Goal: Transaction & Acquisition: Purchase product/service

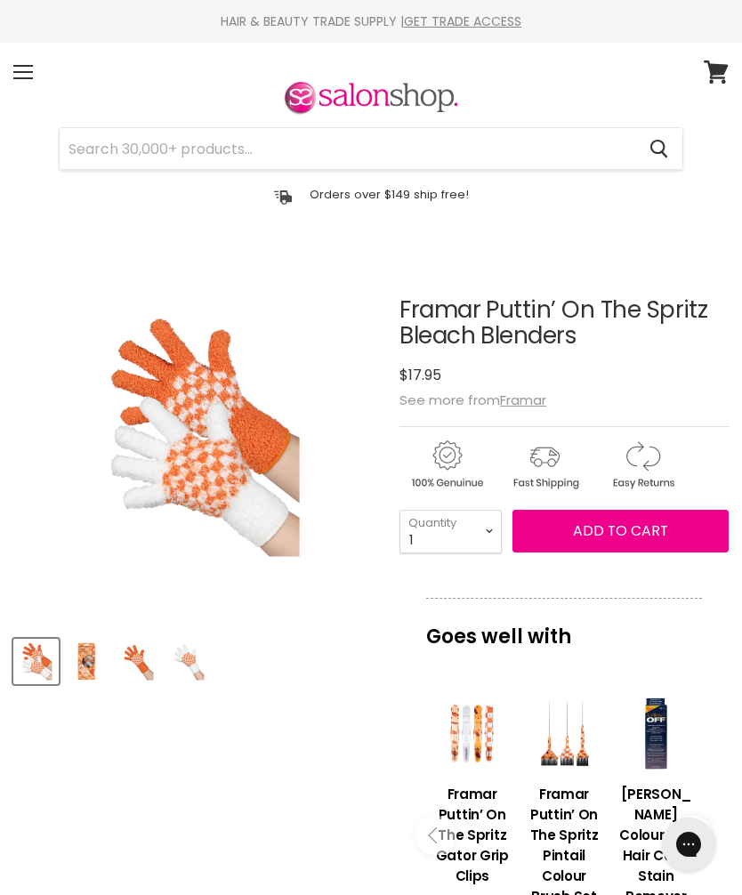
click at [28, 70] on div "Menu" at bounding box center [22, 72] width 37 height 41
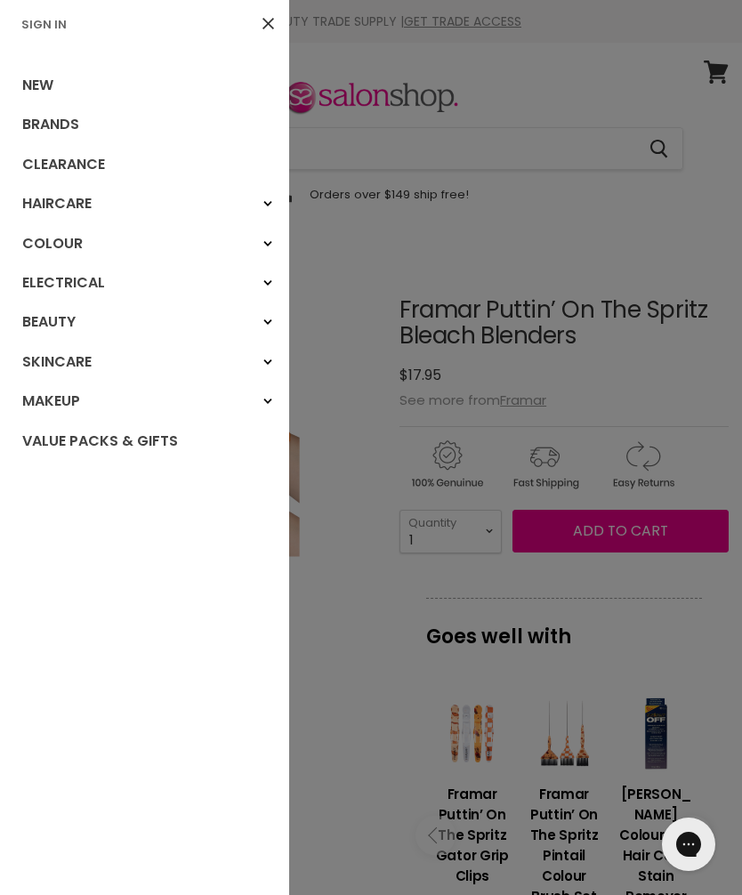
click at [527, 362] on div at bounding box center [371, 447] width 742 height 895
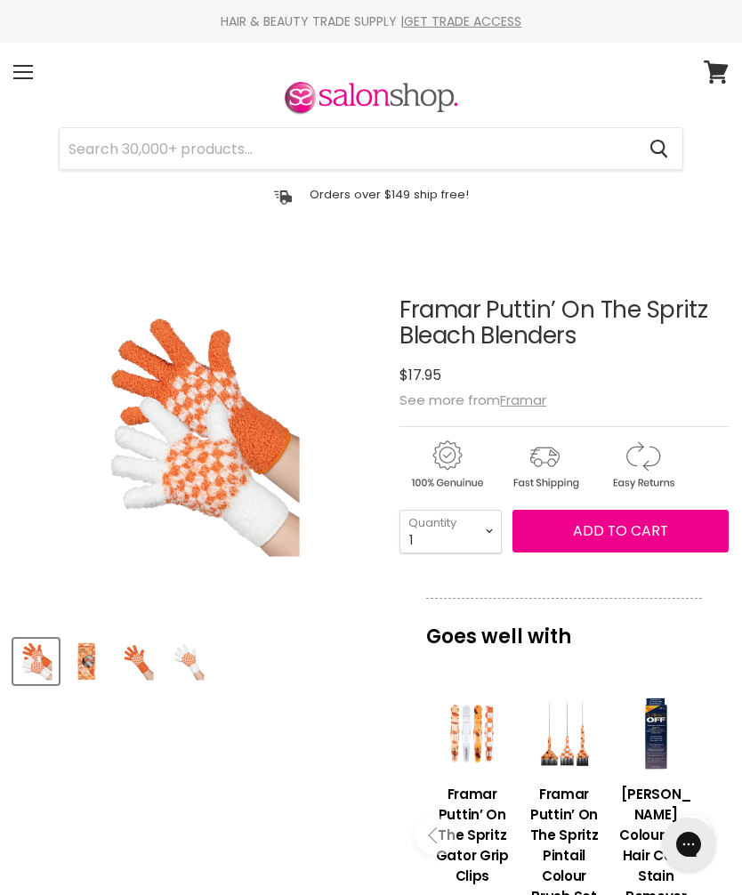
click at [528, 401] on u "Framar" at bounding box center [523, 400] width 46 height 19
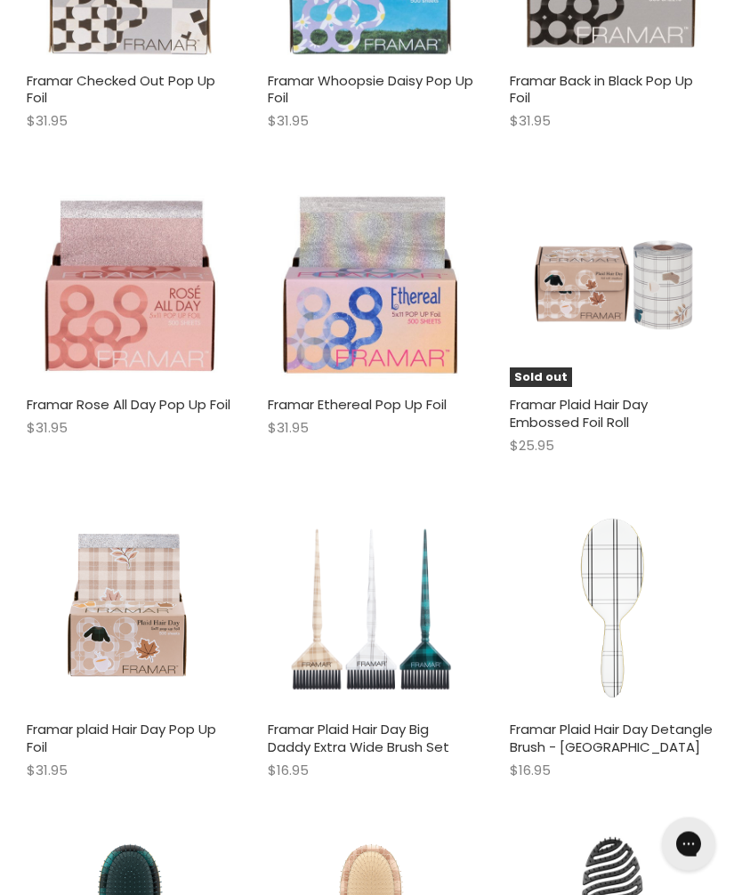
scroll to position [4369, 0]
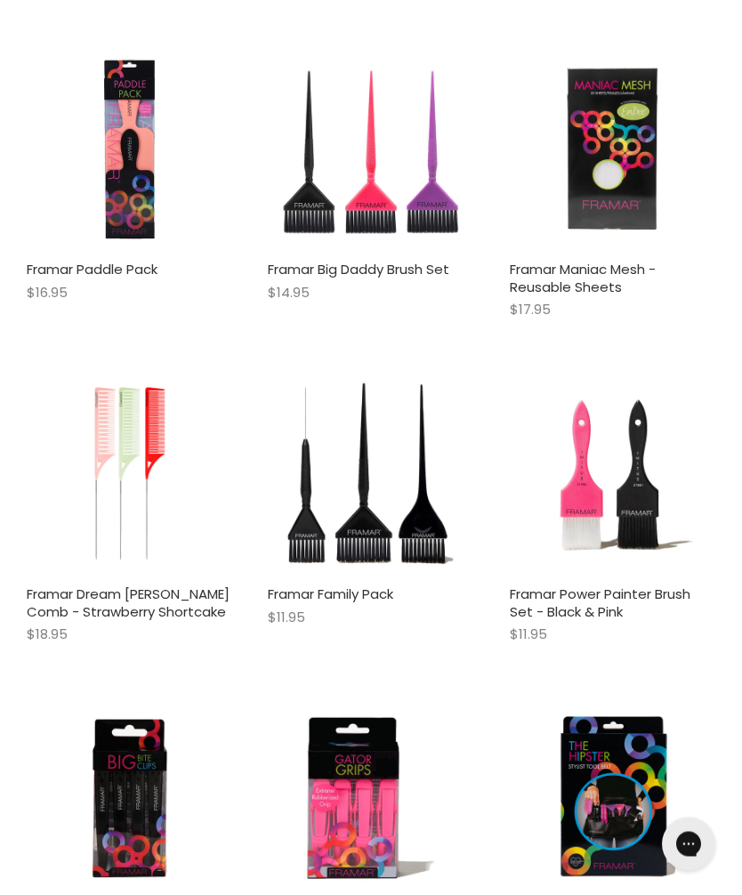
scroll to position [10061, 0]
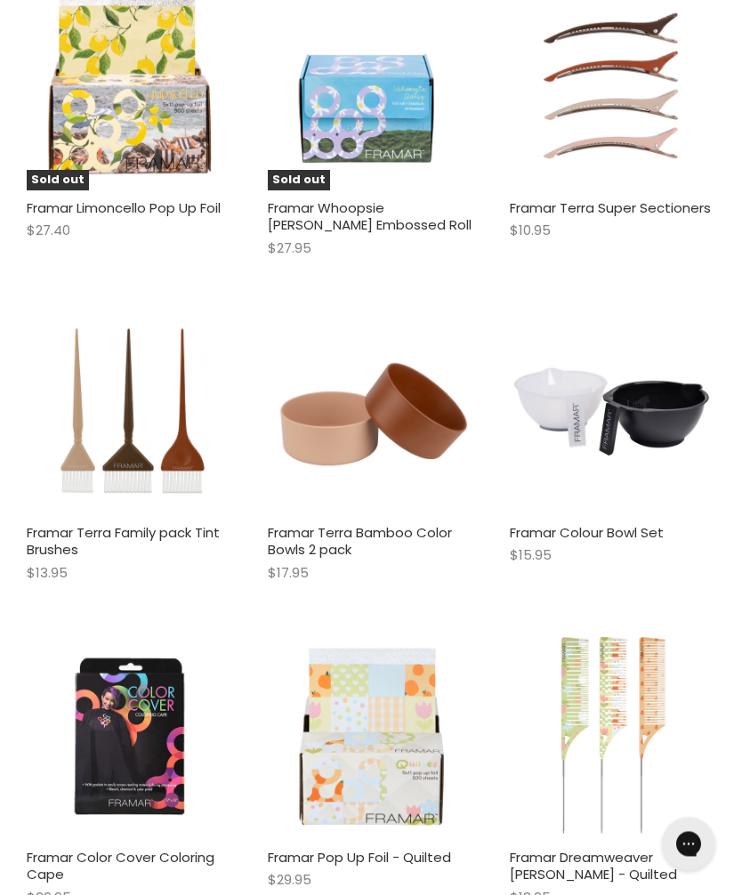
scroll to position [2942, 0]
click at [650, 690] on img "Main content" at bounding box center [613, 737] width 206 height 206
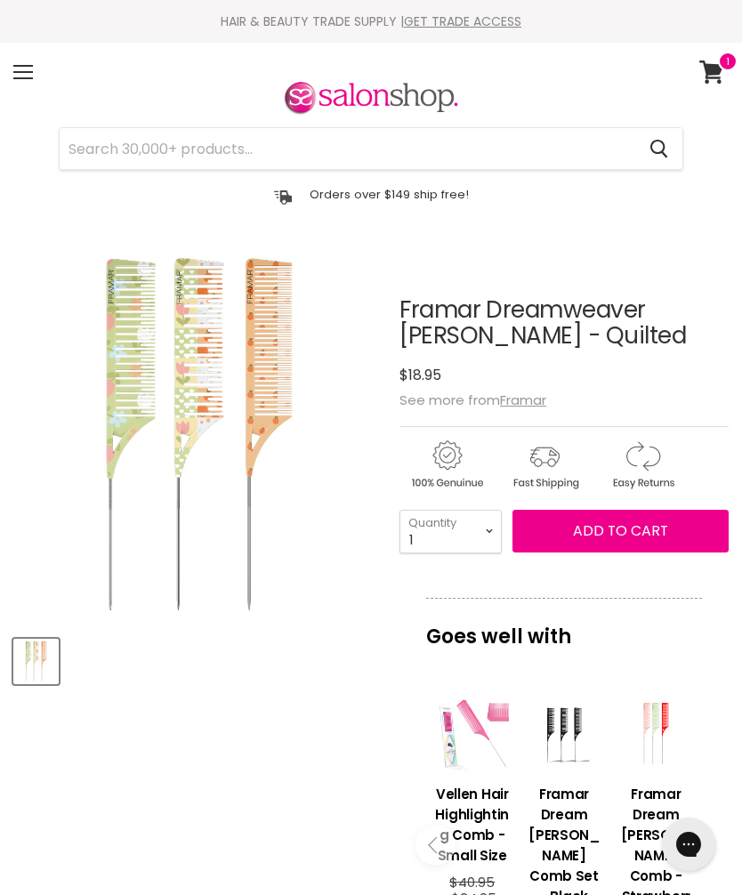
click at [23, 77] on span at bounding box center [23, 78] width 20 height 2
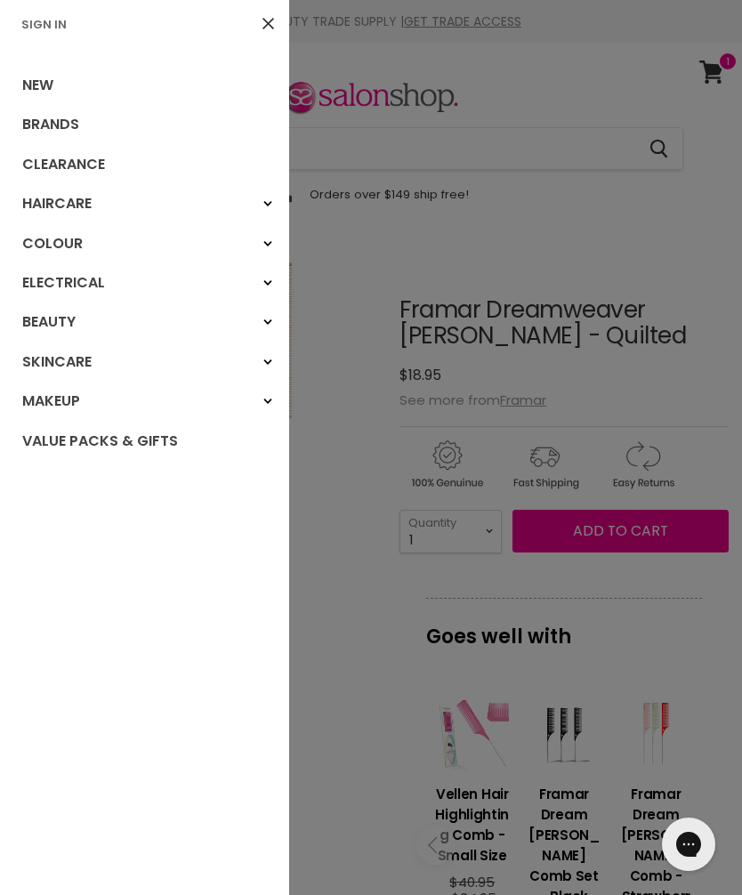
click at [67, 125] on link "Brands" at bounding box center [144, 124] width 289 height 39
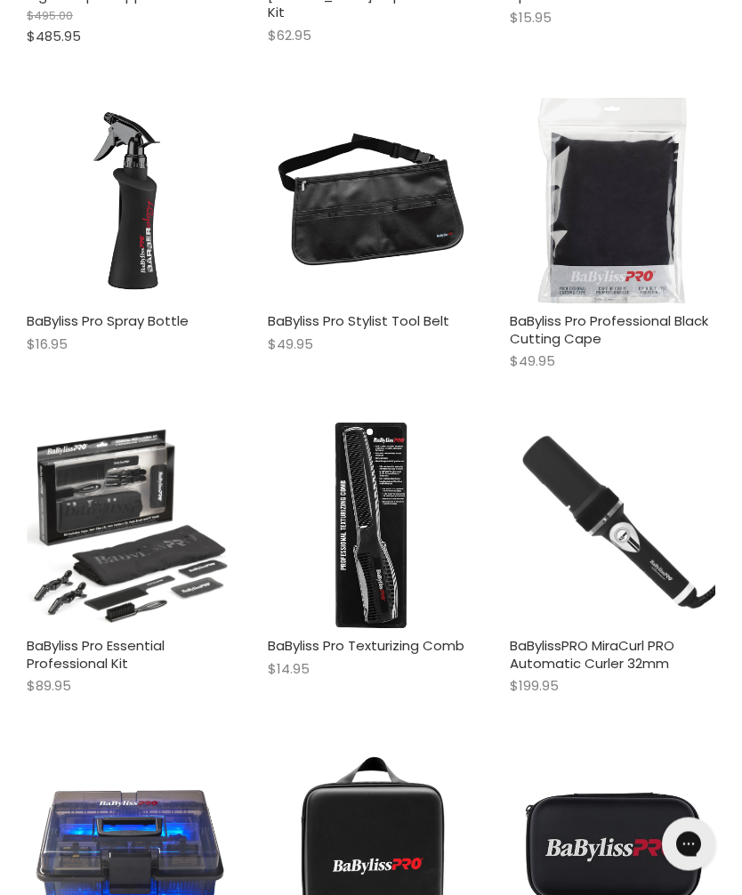
scroll to position [3467, 0]
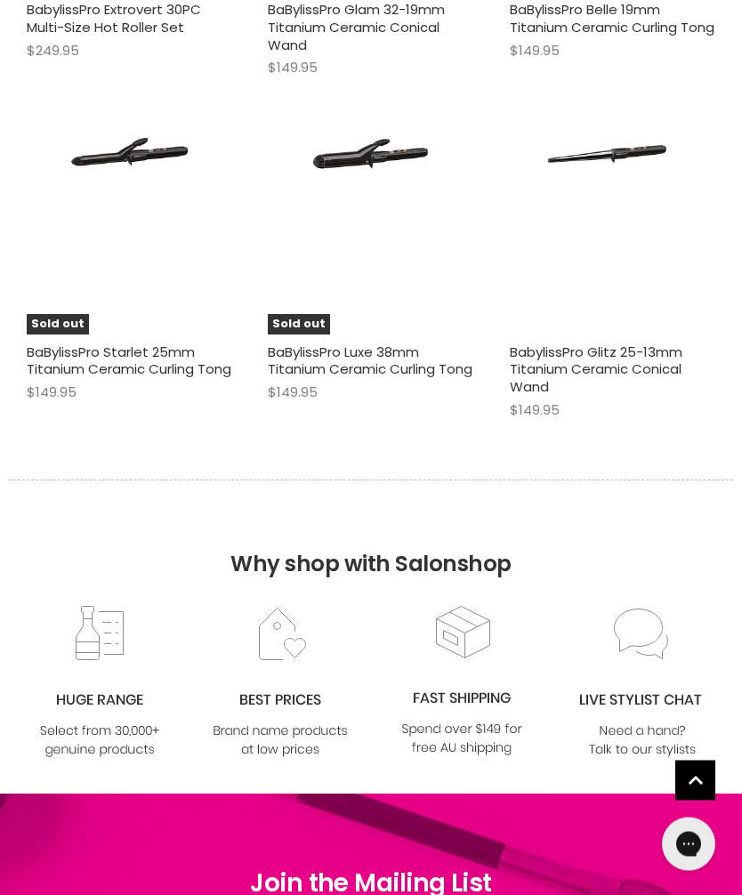
scroll to position [8127, 0]
